Goal: Entertainment & Leisure: Browse casually

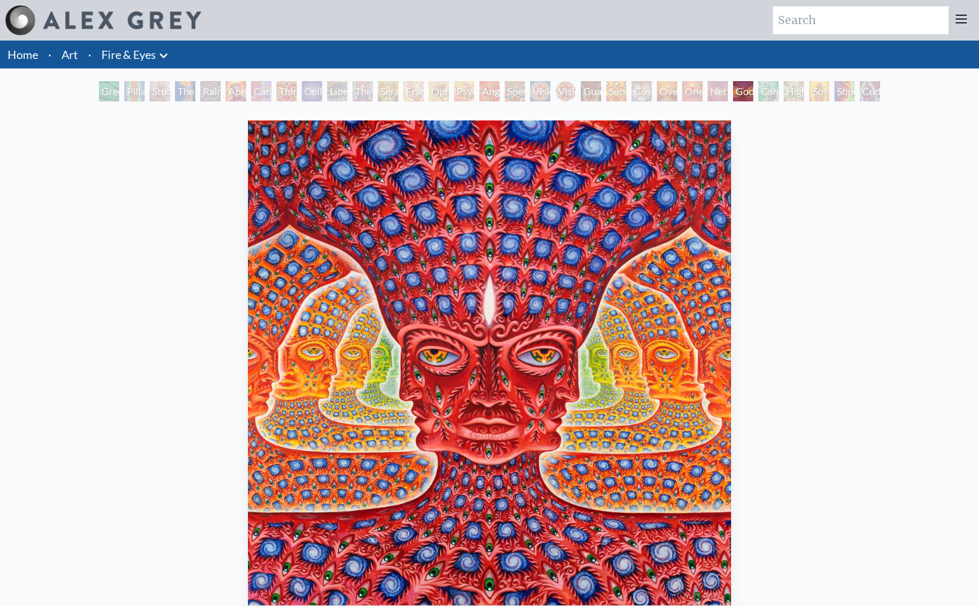
click at [69, 58] on link "Art" at bounding box center [70, 55] width 16 height 18
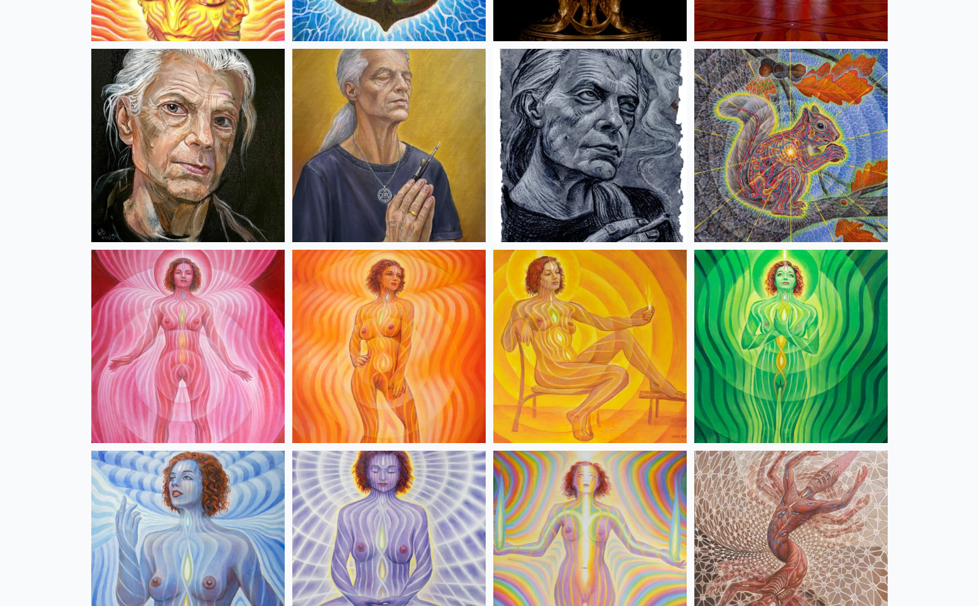
scroll to position [697, 0]
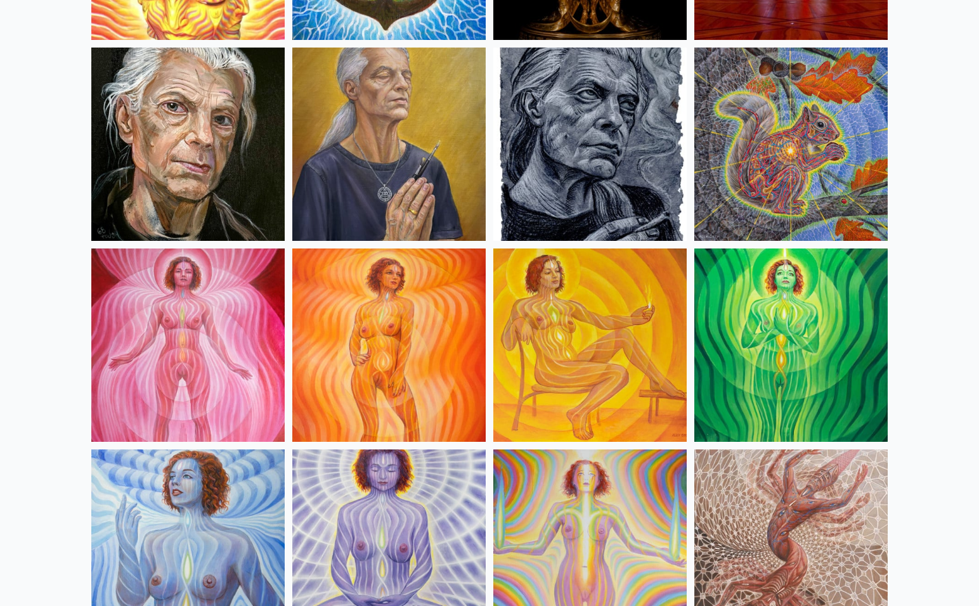
click at [426, 341] on img at bounding box center [388, 345] width 193 height 193
click at [225, 391] on img at bounding box center [187, 345] width 193 height 193
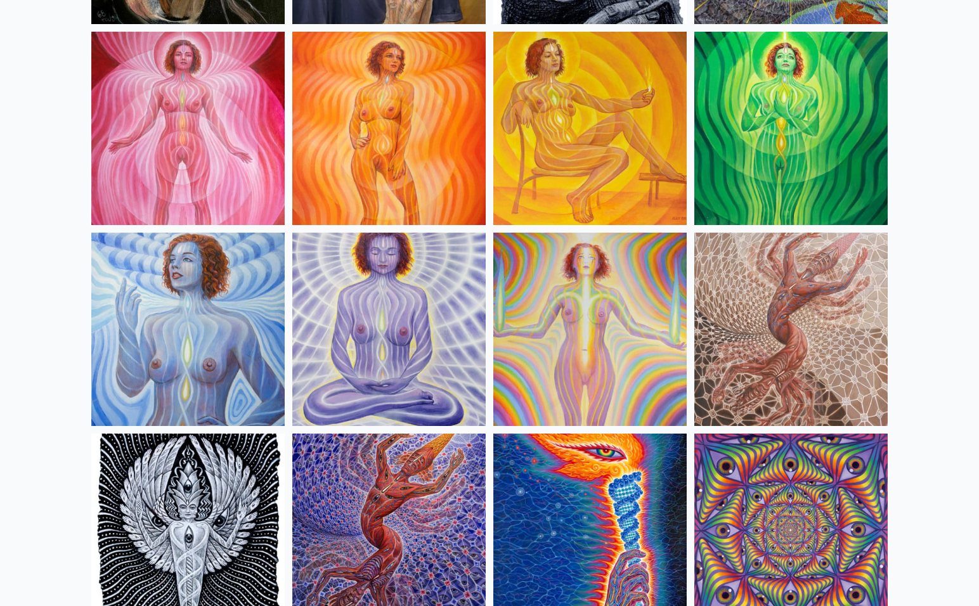
scroll to position [918, 0]
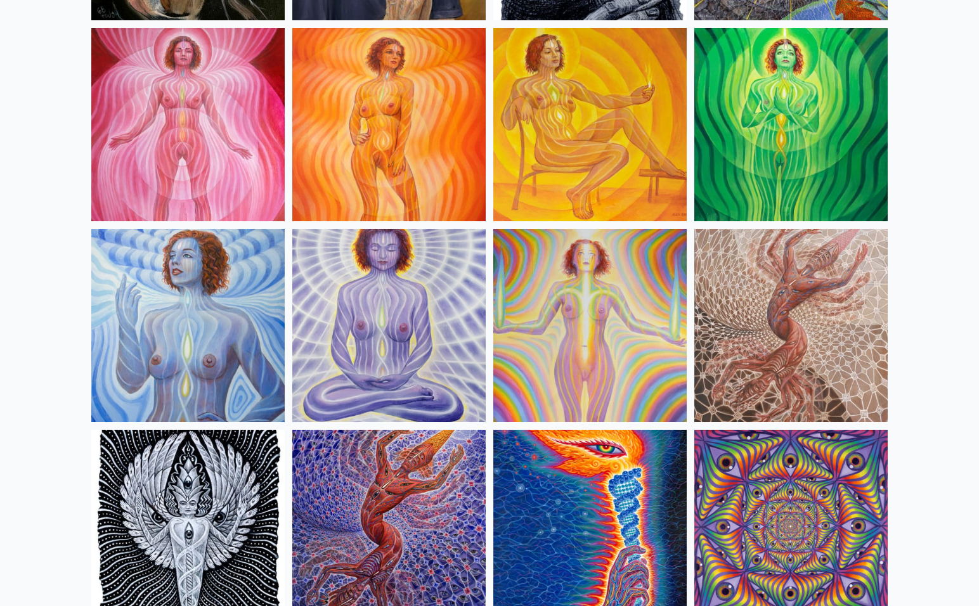
click at [609, 337] on img at bounding box center [589, 325] width 193 height 193
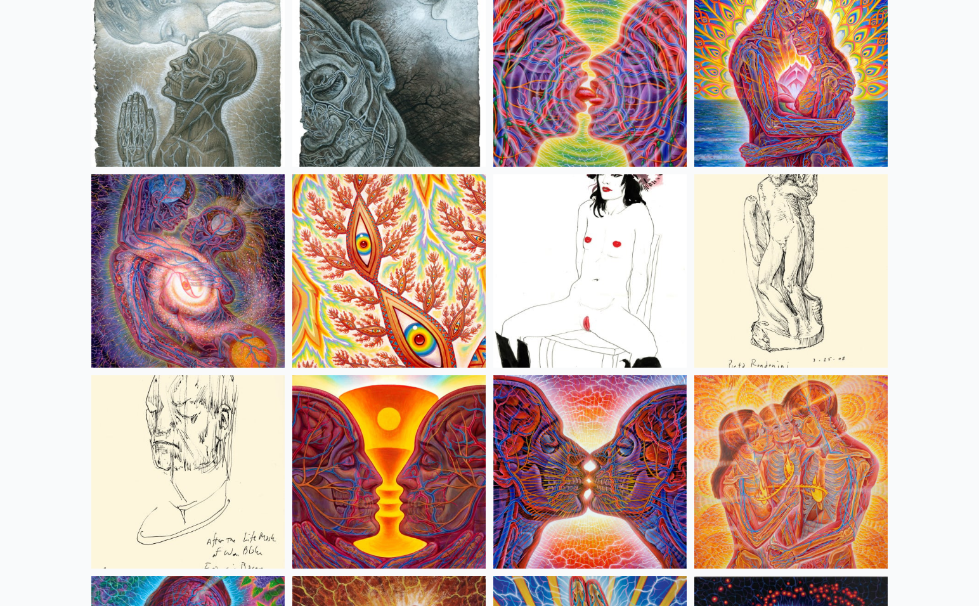
scroll to position [4197, 0]
